Goal: Check status

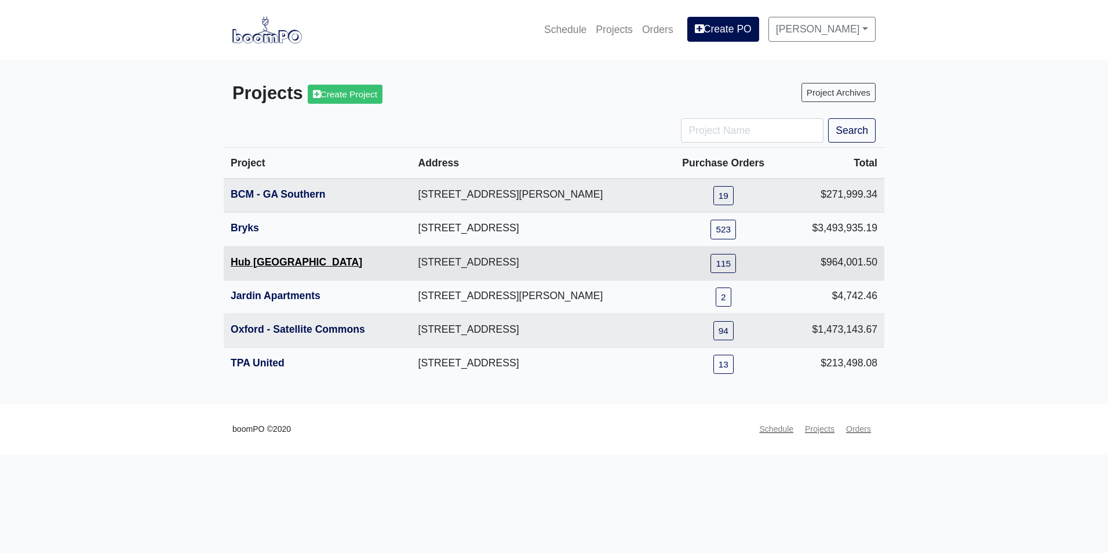
click at [256, 260] on link "Hub [GEOGRAPHIC_DATA]" at bounding box center [297, 262] width 132 height 12
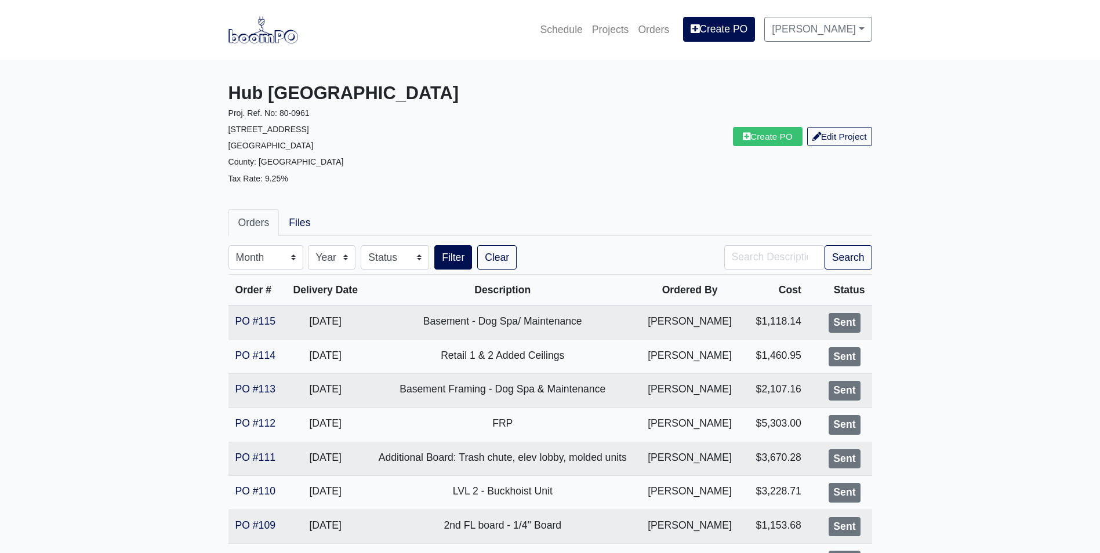
click at [251, 45] on link at bounding box center [263, 30] width 70 height 32
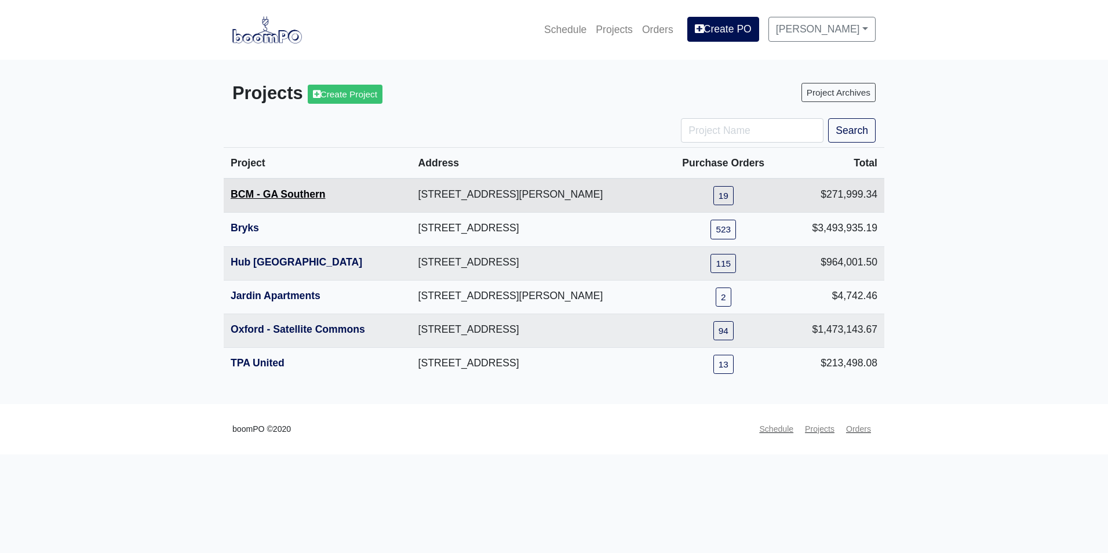
click at [260, 200] on link "BCM - GA Southern" at bounding box center [278, 194] width 95 height 12
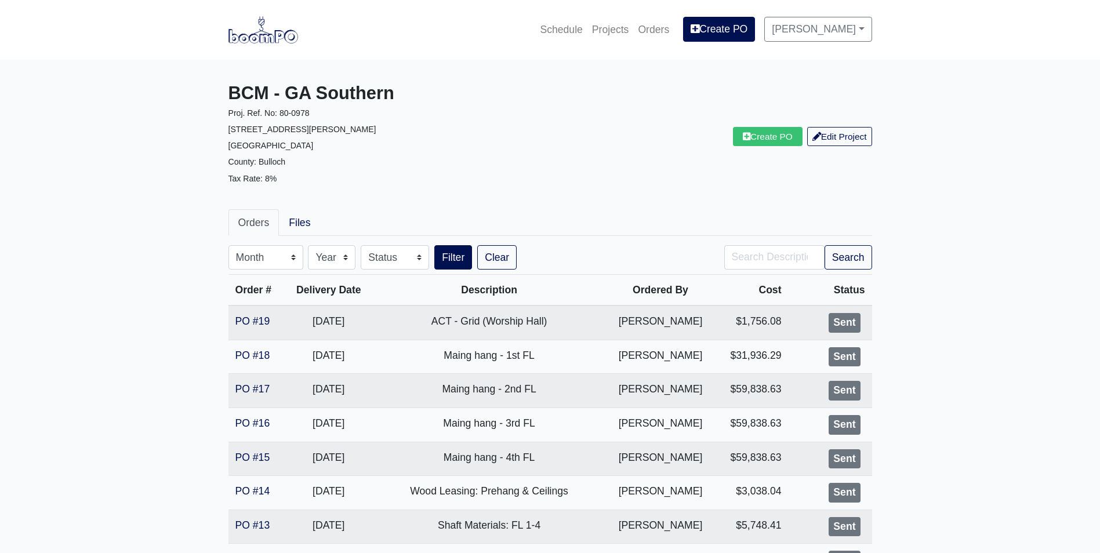
click at [942, 430] on main "BCM - GA Southern Proj. Ref. No: 80-0978 1701 Chandler Rd. Statesboro, GA 30458…" at bounding box center [550, 537] width 1100 height 955
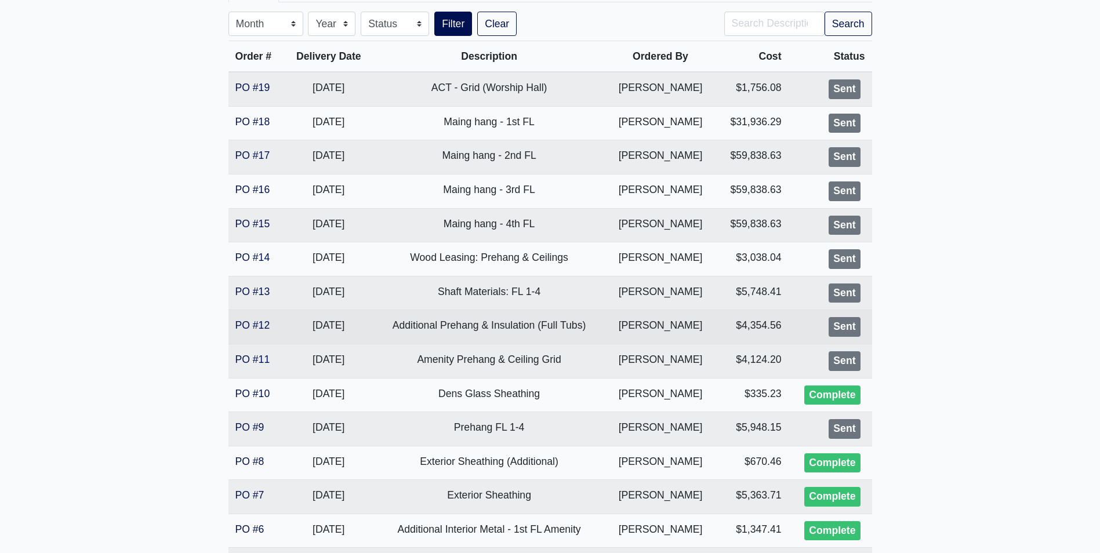
scroll to position [221, 0]
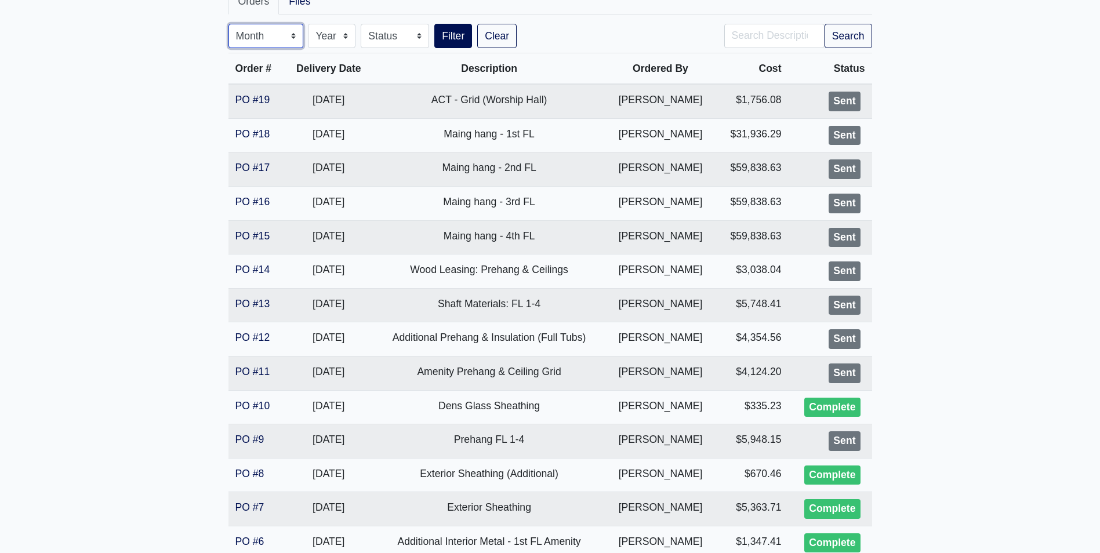
drag, startPoint x: 281, startPoint y: 39, endPoint x: 281, endPoint y: 50, distance: 11.0
click at [281, 39] on select "Month January February March April May June July August September October Novem…" at bounding box center [265, 36] width 75 height 24
select select "8"
click at [228, 24] on select "Month January February March April May June July August September October Novem…" at bounding box center [265, 36] width 75 height 24
click at [451, 29] on button "Filter" at bounding box center [453, 36] width 38 height 24
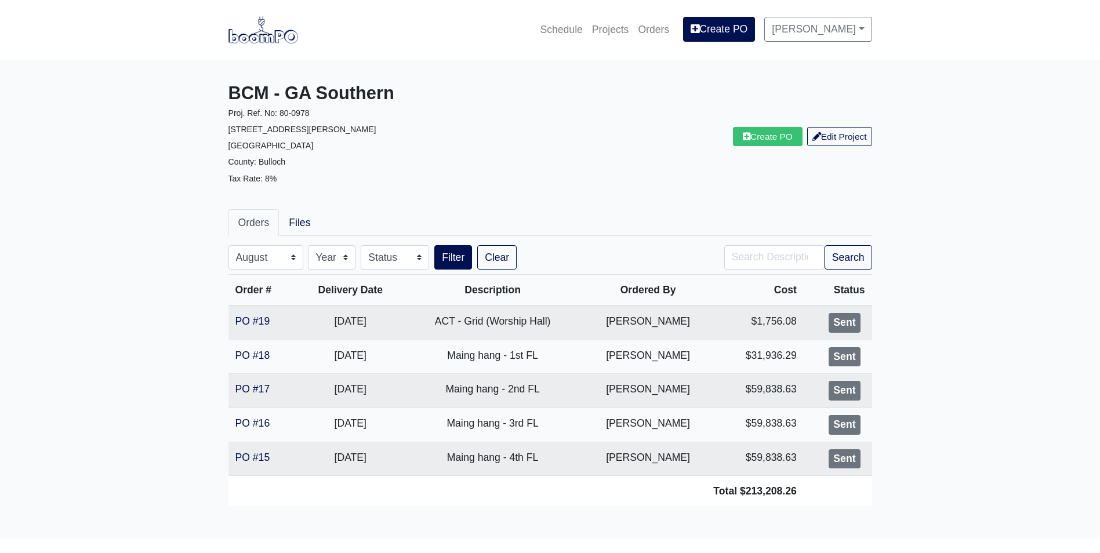
select select "8"
click at [245, 40] on img at bounding box center [263, 29] width 70 height 27
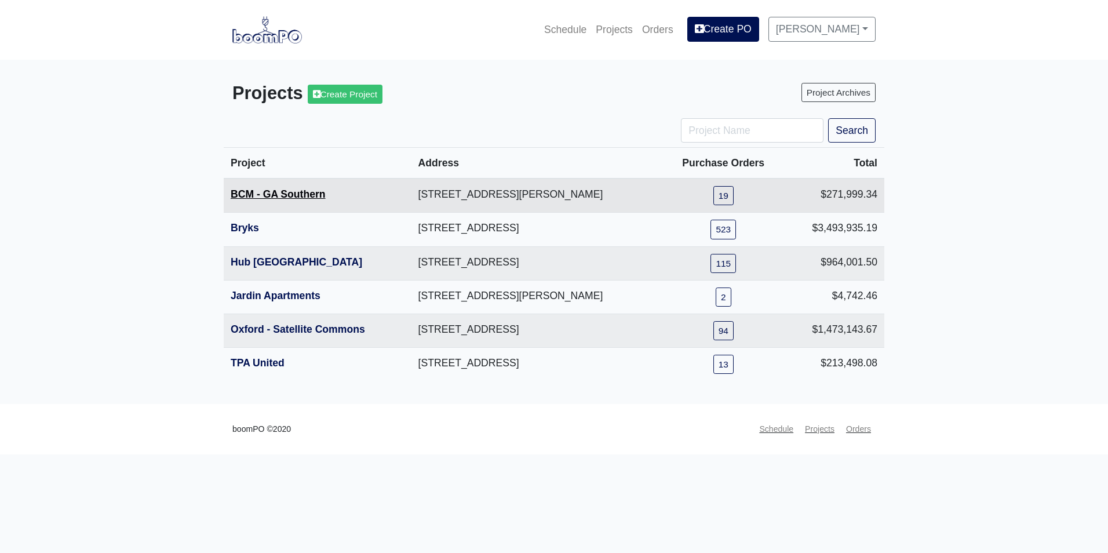
click at [278, 197] on link "BCM - GA Southern" at bounding box center [278, 194] width 95 height 12
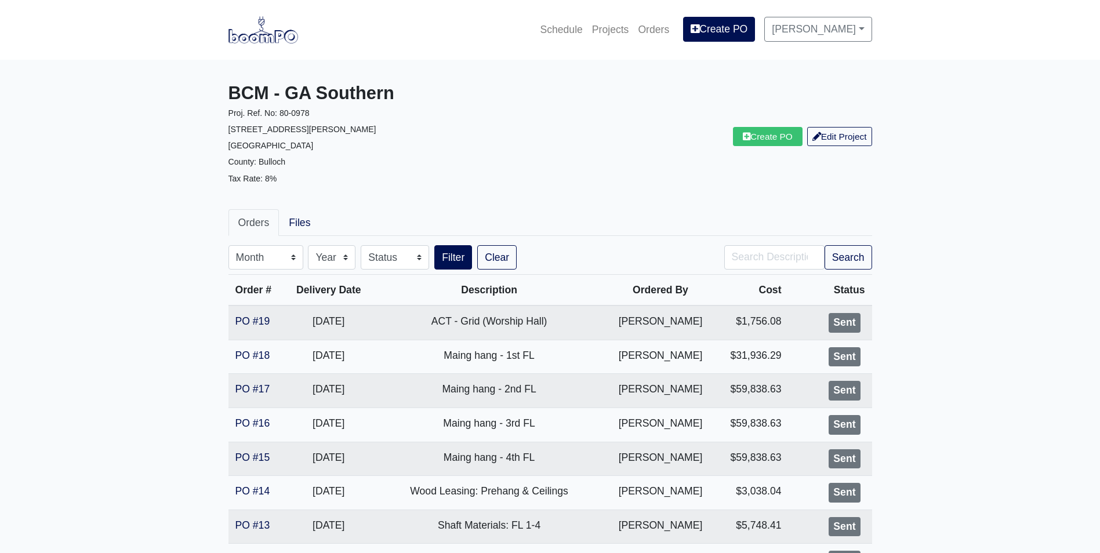
click at [283, 30] on img at bounding box center [263, 29] width 70 height 27
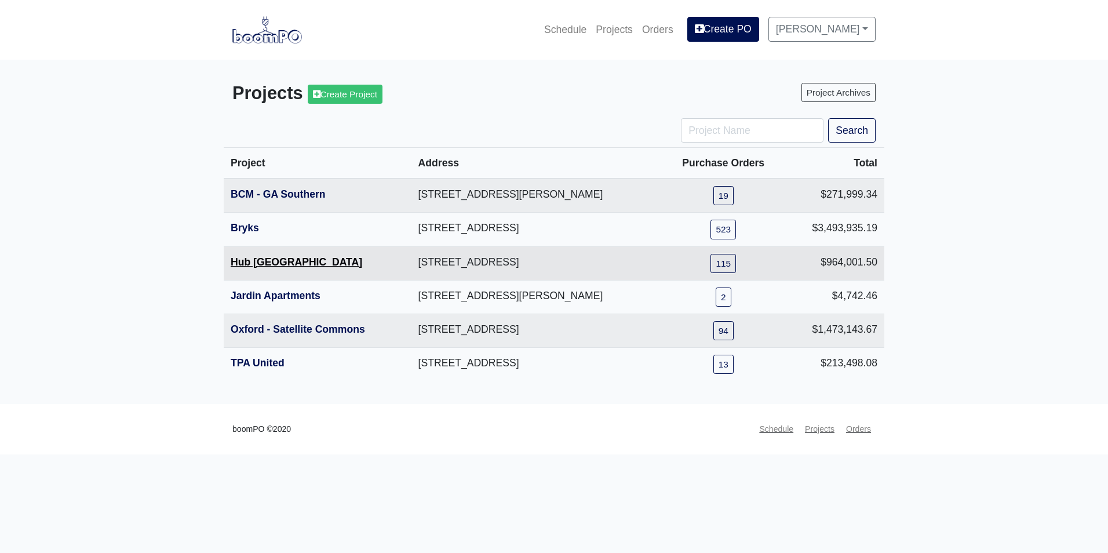
click at [268, 257] on link "Hub [GEOGRAPHIC_DATA]" at bounding box center [297, 262] width 132 height 12
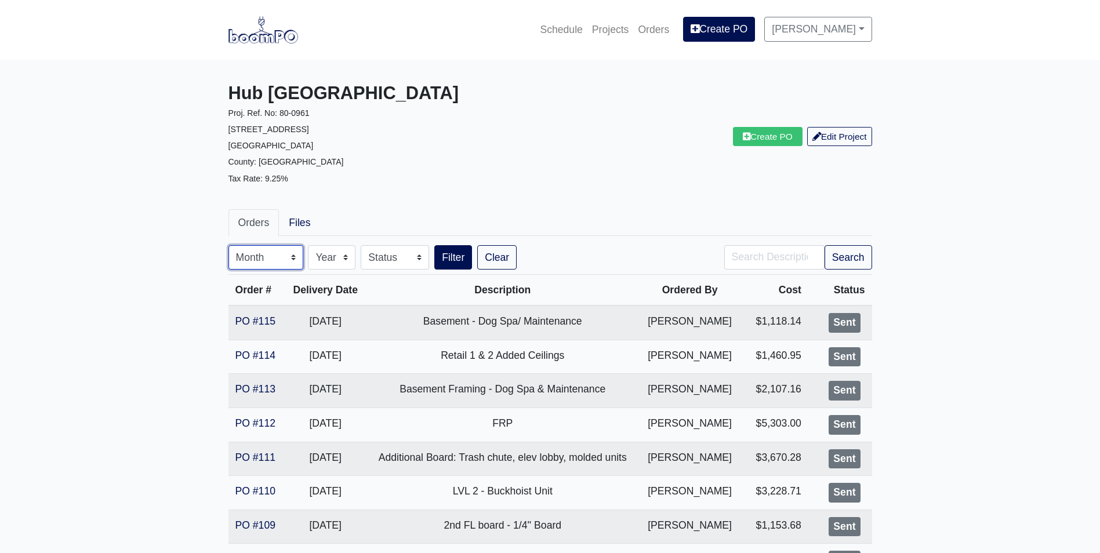
click at [272, 249] on select "Month January February March April May June July August September October Novem…" at bounding box center [265, 257] width 75 height 24
select select "8"
click at [228, 245] on select "Month January February March April May June July August September October Novem…" at bounding box center [265, 257] width 75 height 24
click at [453, 259] on button "Filter" at bounding box center [453, 257] width 38 height 24
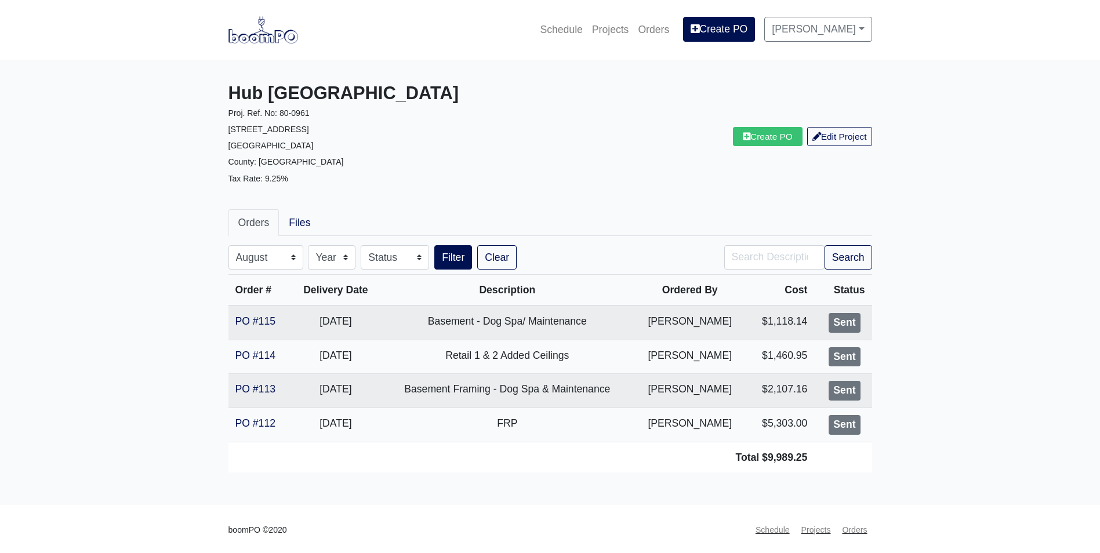
select select "8"
click at [283, 35] on img at bounding box center [263, 29] width 70 height 27
